Goal: Task Accomplishment & Management: Manage account settings

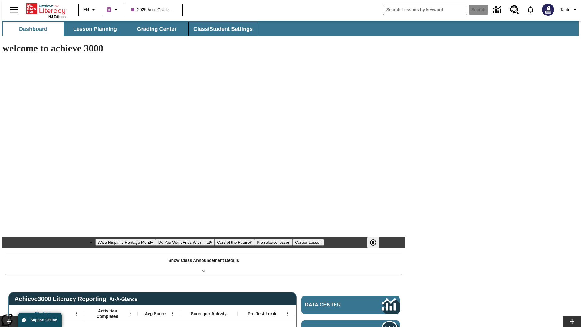
click at [220, 29] on button "Class/Student Settings" at bounding box center [223, 29] width 70 height 15
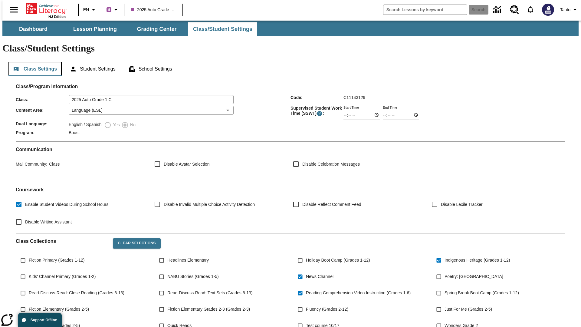
click at [33, 62] on button "Class Settings" at bounding box center [34, 69] width 53 height 15
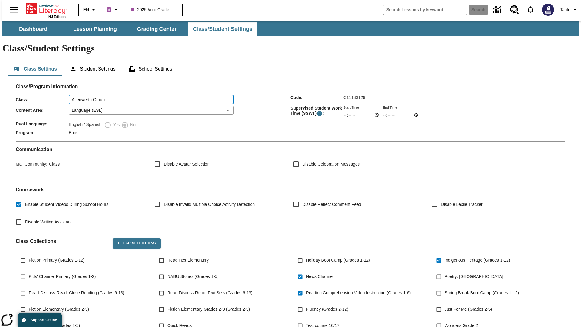
type input "Altenwerth Group"
type input "06:00"
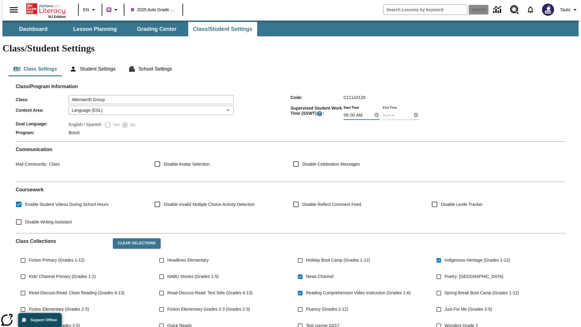
type input "06:01"
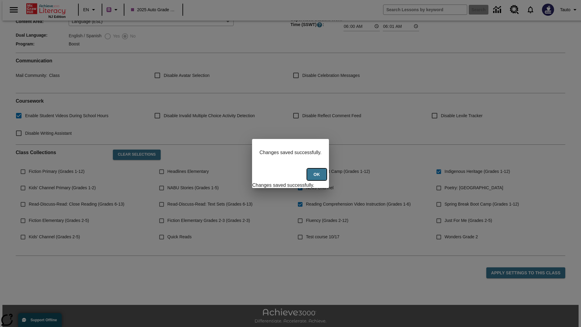
click at [317, 178] on button "Ok" at bounding box center [316, 175] width 19 height 12
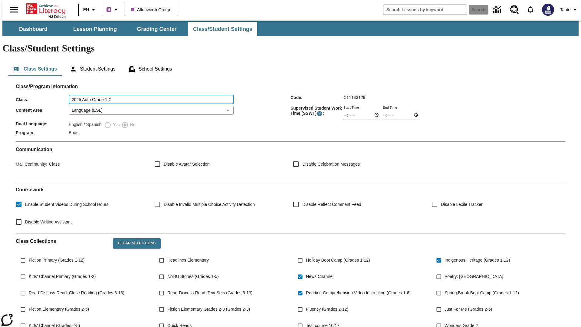
type input "2025 Auto Grade 1 C"
type input "06:00"
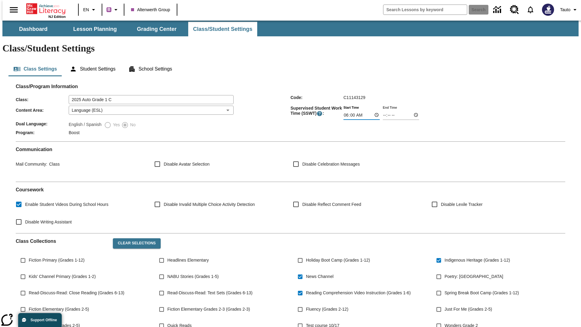
type input "06:01"
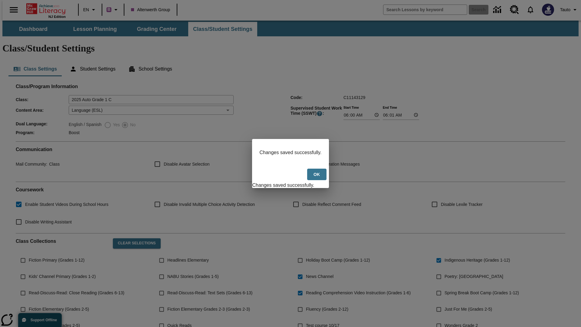
scroll to position [89, 0]
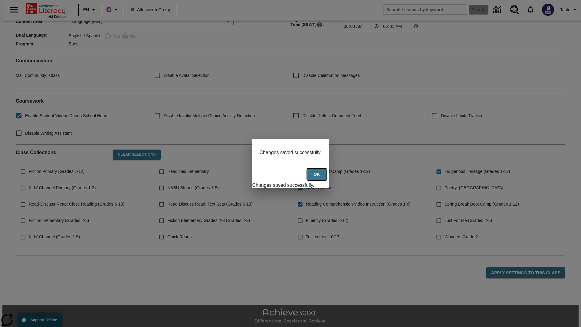
click at [317, 178] on button "Ok" at bounding box center [316, 175] width 19 height 12
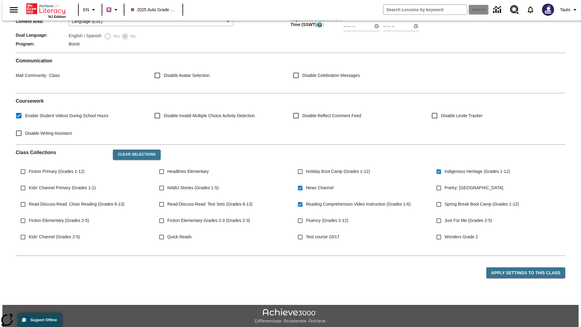
scroll to position [88, 0]
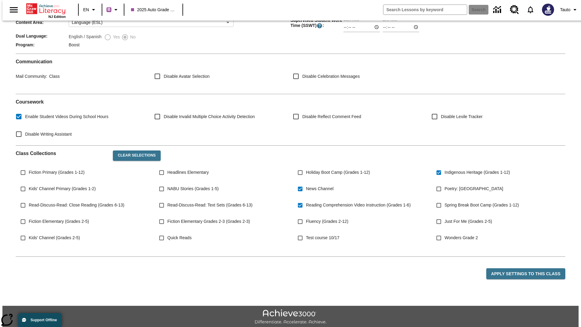
click at [149, 92] on body "Skip to main content NJ Edition EN B 2025 Auto Grade 1 C Search Tauto Dashboard…" at bounding box center [290, 139] width 576 height 412
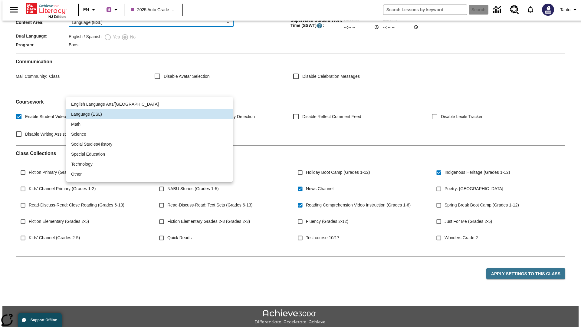
scroll to position [0, 0]
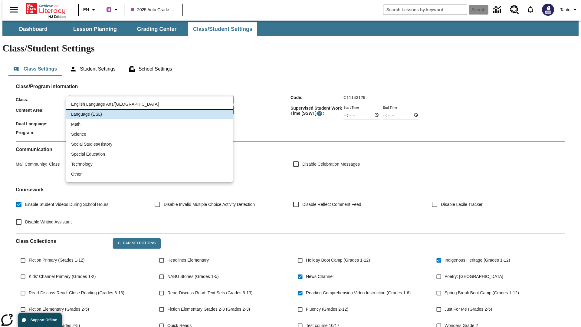
click at [149, 104] on li "English Language Arts/Reading" at bounding box center [149, 104] width 166 height 10
type input "1"
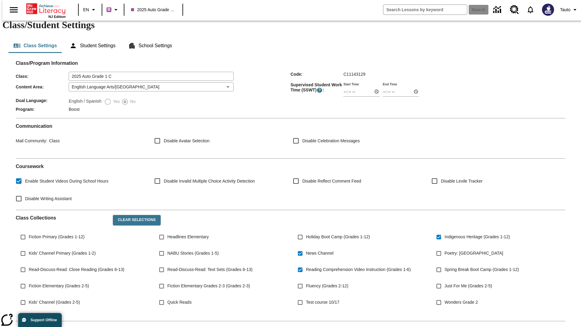
scroll to position [89, 0]
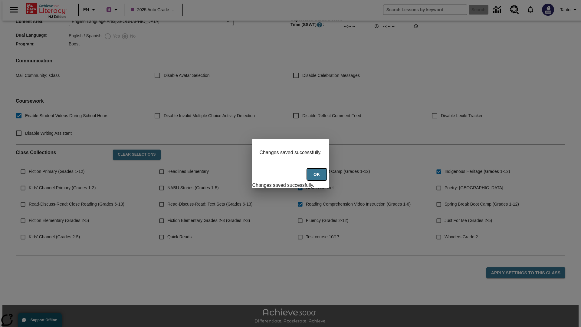
click at [317, 178] on button "Ok" at bounding box center [316, 175] width 19 height 12
